Goal: Task Accomplishment & Management: Manage account settings

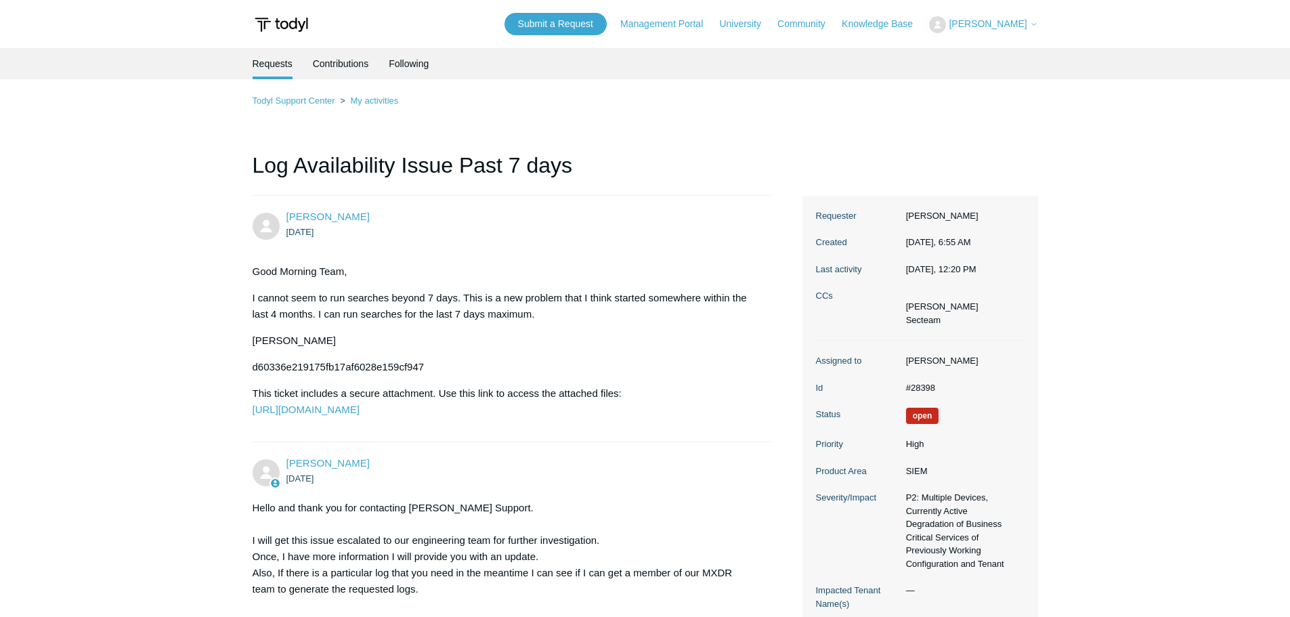
click at [1025, 23] on span "[PERSON_NAME]" at bounding box center [988, 23] width 78 height 11
click at [976, 77] on link "Sign out" at bounding box center [996, 77] width 132 height 24
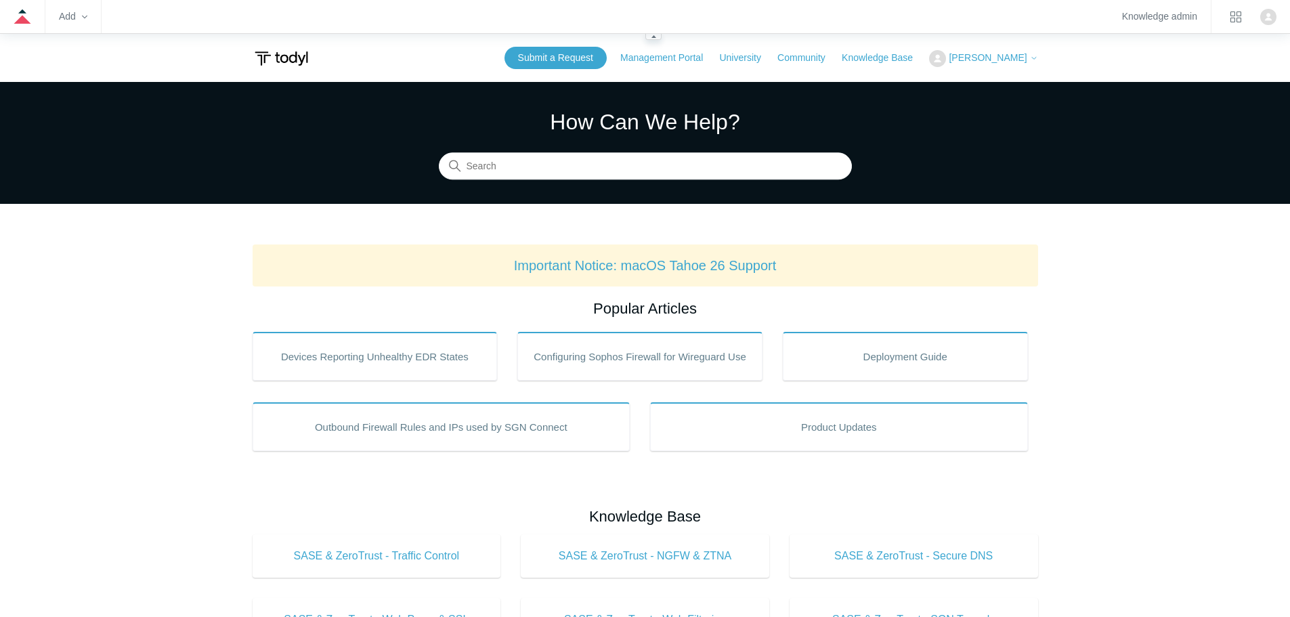
click at [1266, 19] on img "Click your profile icon to open the profile menu" at bounding box center [1268, 17] width 16 height 16
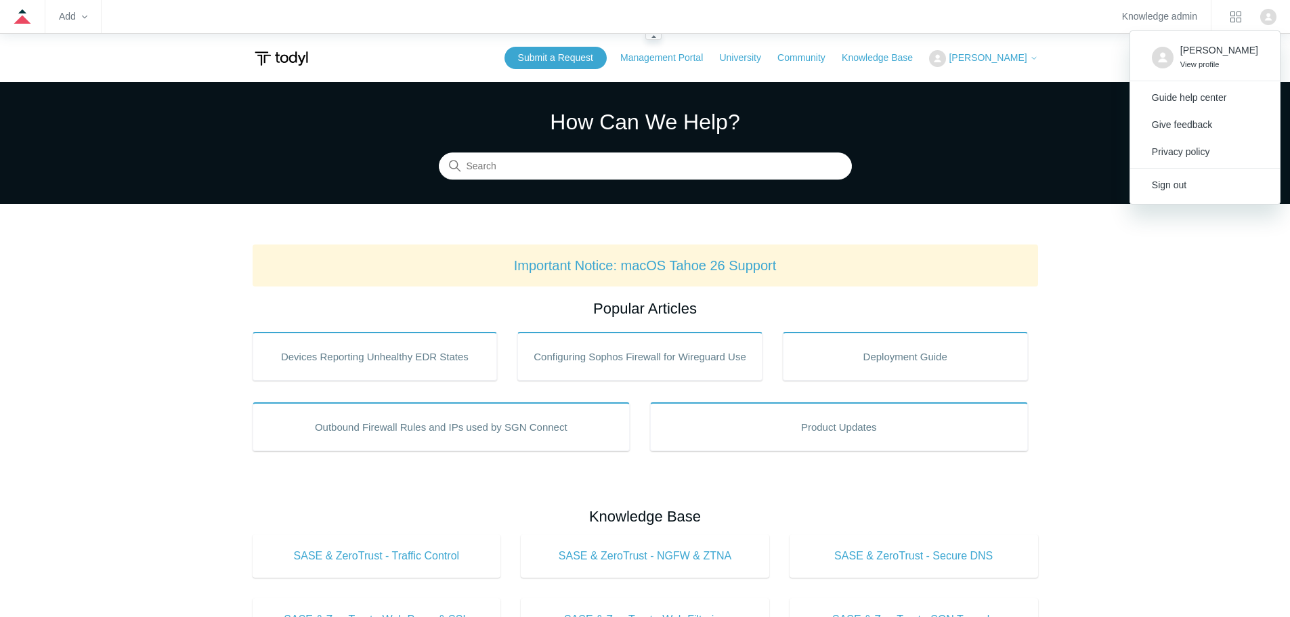
click at [1266, 20] on img "Click your profile icon to open the profile menu" at bounding box center [1268, 17] width 16 height 16
